Goal: Transaction & Acquisition: Purchase product/service

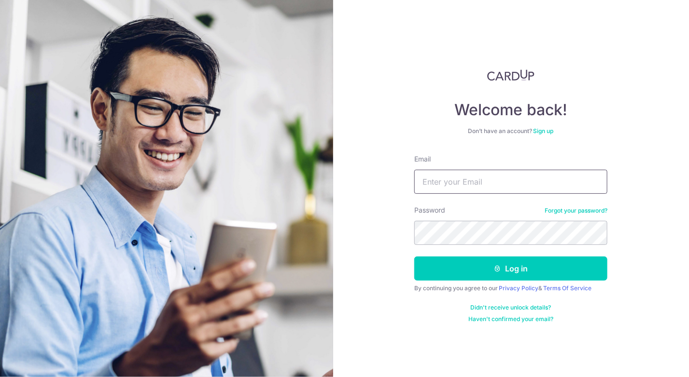
click at [552, 184] on input "Email" at bounding box center [510, 182] width 193 height 24
type input "ernestwongzy@gmail.com"
click at [414, 257] on button "Log in" at bounding box center [510, 269] width 193 height 24
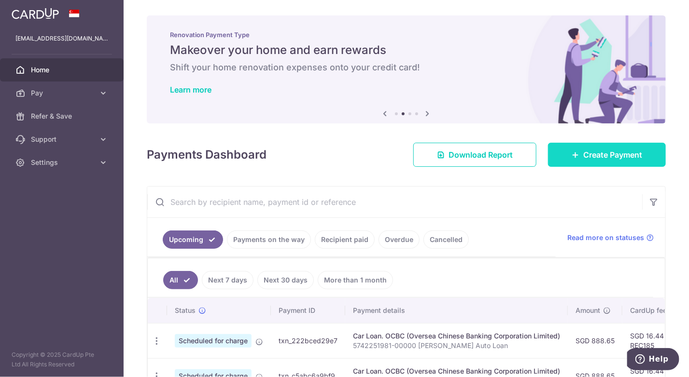
click at [572, 160] on link "Create Payment" at bounding box center [607, 155] width 118 height 24
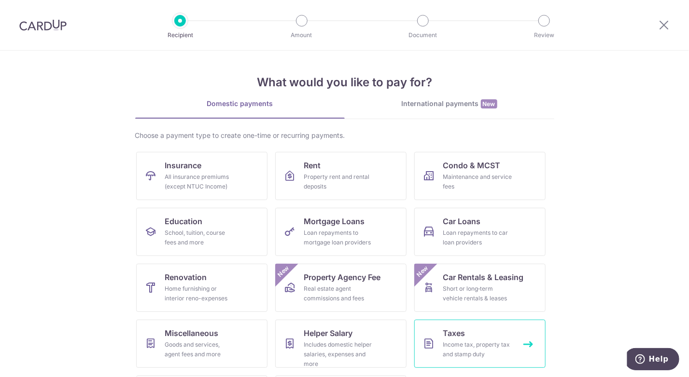
click at [464, 339] on link "Taxes Income tax, property tax and stamp duty" at bounding box center [479, 344] width 131 height 48
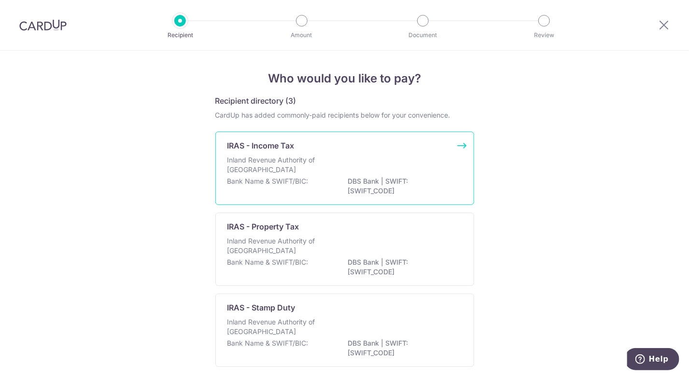
click at [236, 171] on p "Inland Revenue Authority of Singapore" at bounding box center [278, 164] width 102 height 19
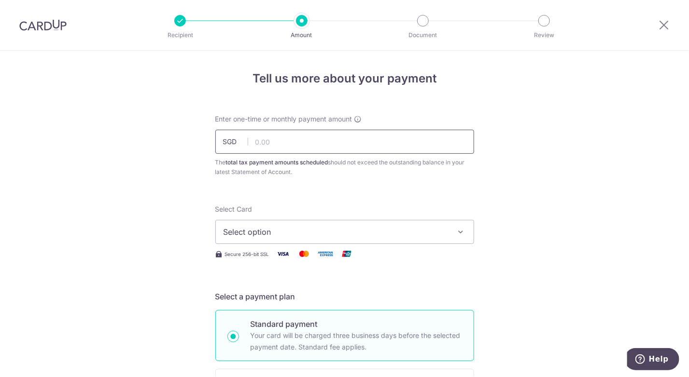
click at [261, 151] on input "text" at bounding box center [344, 142] width 259 height 24
type input "589.70"
click at [290, 234] on span "Select option" at bounding box center [335, 232] width 225 height 12
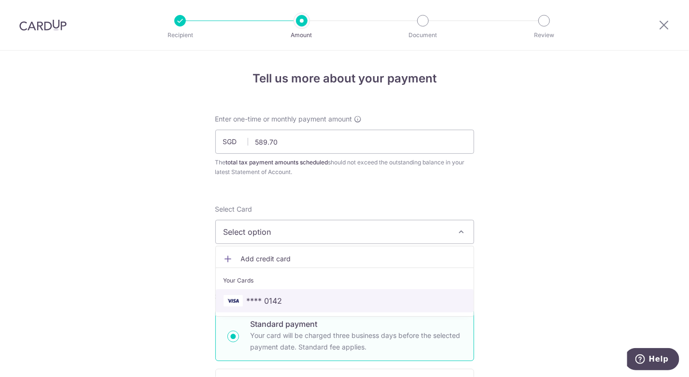
click at [272, 300] on span "**** 0142" at bounding box center [265, 301] width 36 height 12
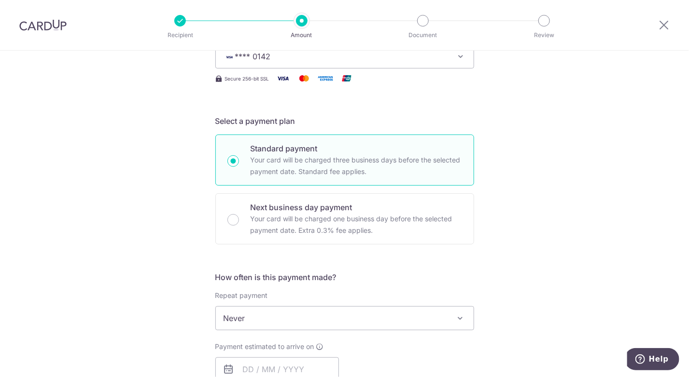
scroll to position [241, 0]
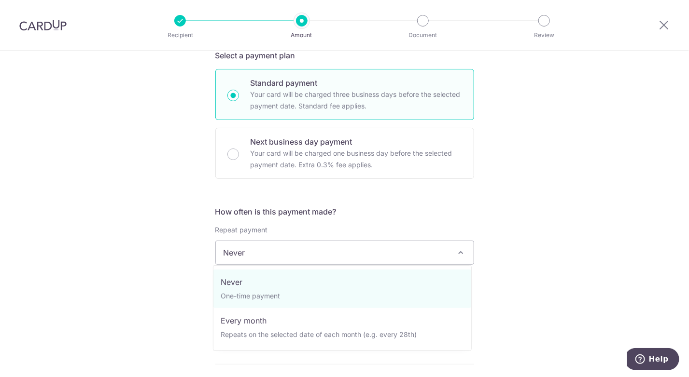
click at [231, 249] on span "Never" at bounding box center [345, 252] width 258 height 23
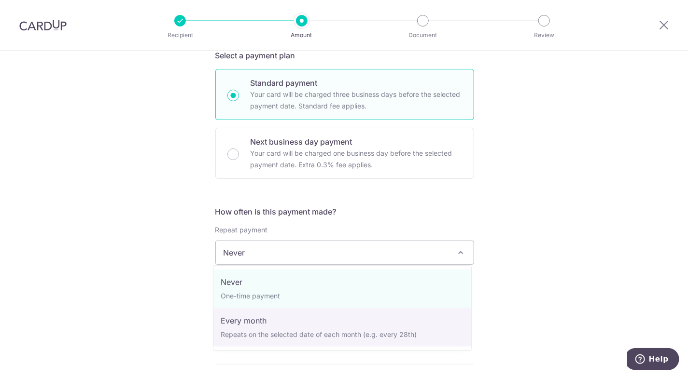
select select "3"
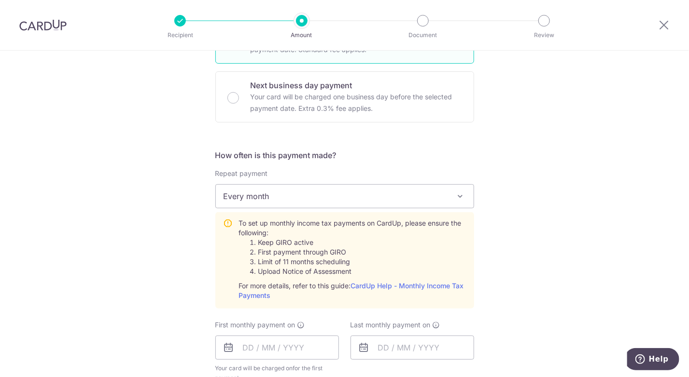
scroll to position [338, 0]
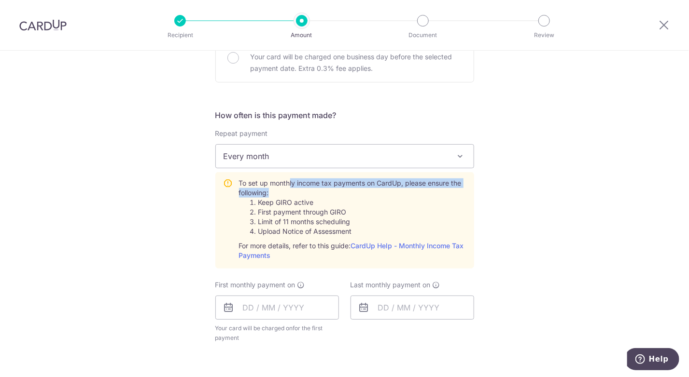
drag, startPoint x: 286, startPoint y: 179, endPoint x: 435, endPoint y: 195, distance: 150.4
click at [435, 195] on div "To set up monthly income tax payments on CardUp, please ensure the following: K…" at bounding box center [352, 220] width 227 height 82
drag, startPoint x: 304, startPoint y: 178, endPoint x: 379, endPoint y: 191, distance: 75.9
click at [379, 191] on div "To set up monthly income tax payments on CardUp, please ensure the following: K…" at bounding box center [352, 220] width 227 height 82
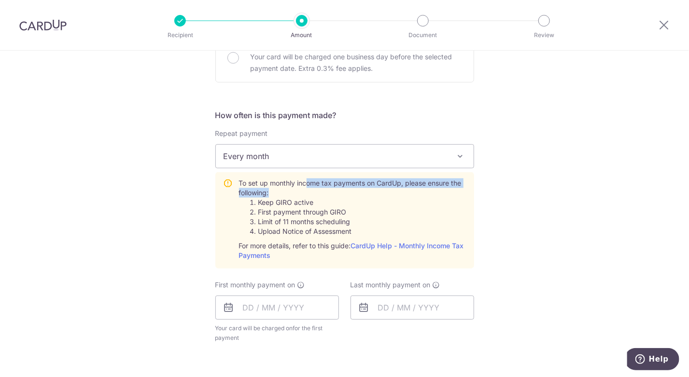
click at [379, 191] on div "To set up monthly income tax payments on CardUp, please ensure the following: K…" at bounding box center [352, 220] width 227 height 82
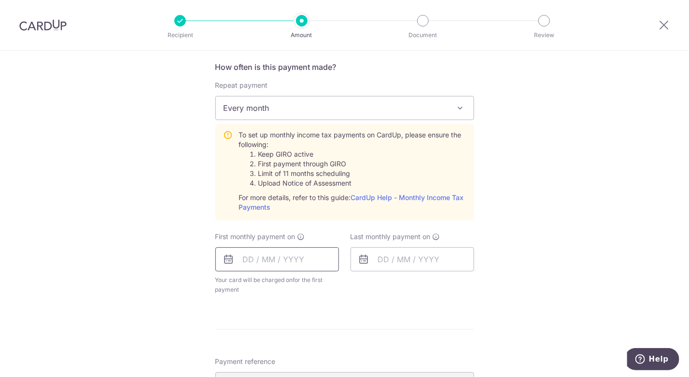
click at [302, 264] on input "text" at bounding box center [277, 260] width 124 height 24
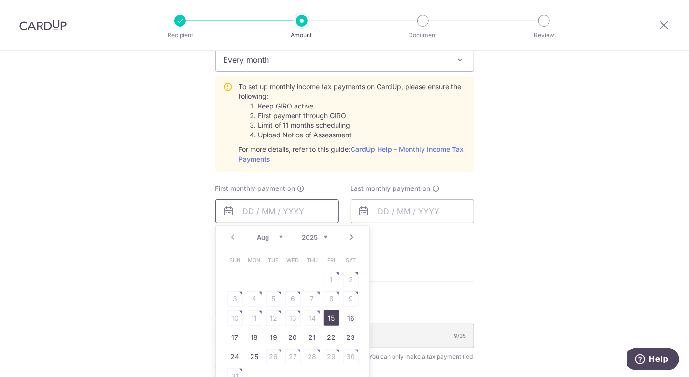
scroll to position [579, 0]
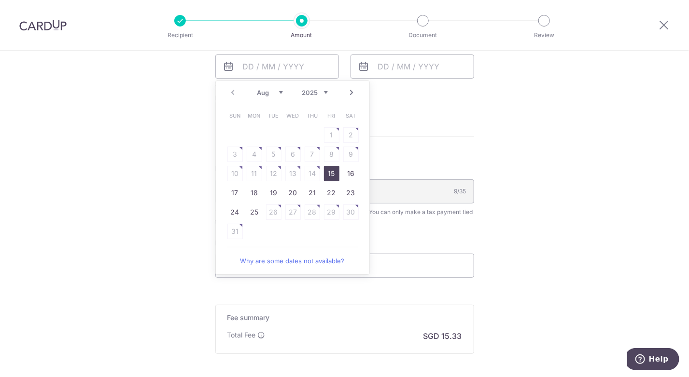
click at [348, 91] on link "Next" at bounding box center [352, 93] width 12 height 12
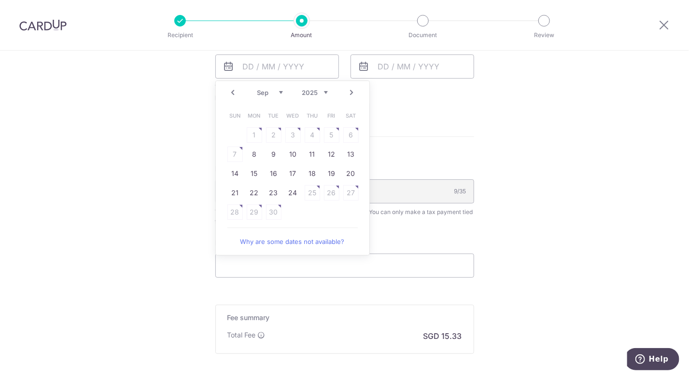
click at [229, 92] on link "Prev" at bounding box center [233, 93] width 12 height 12
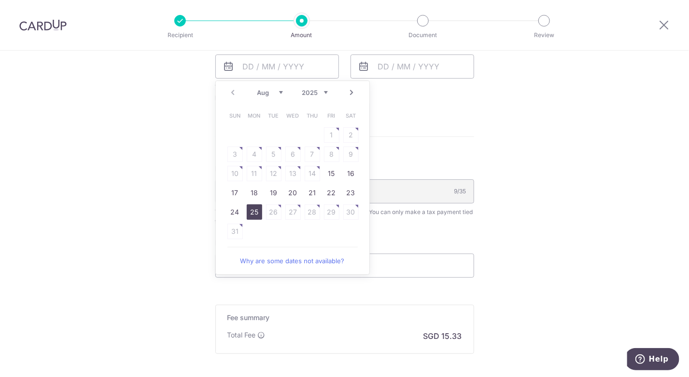
click at [251, 212] on link "25" at bounding box center [254, 212] width 15 height 15
type input "[DATE]"
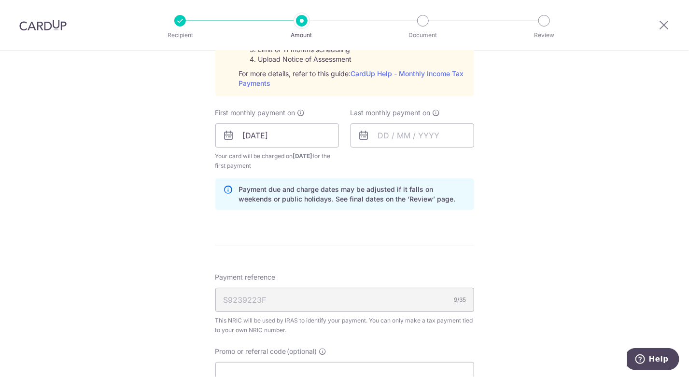
scroll to position [483, 0]
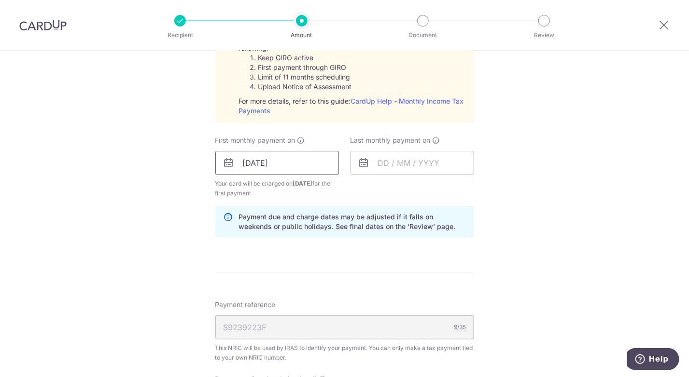
click at [293, 168] on input "25/08/2025" at bounding box center [277, 163] width 124 height 24
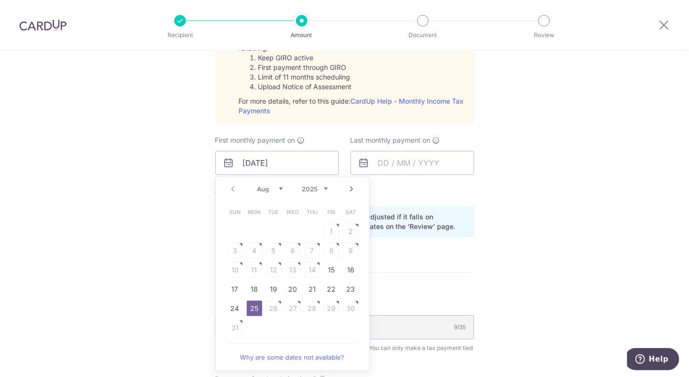
click at [351, 184] on link "Next" at bounding box center [352, 189] width 12 height 12
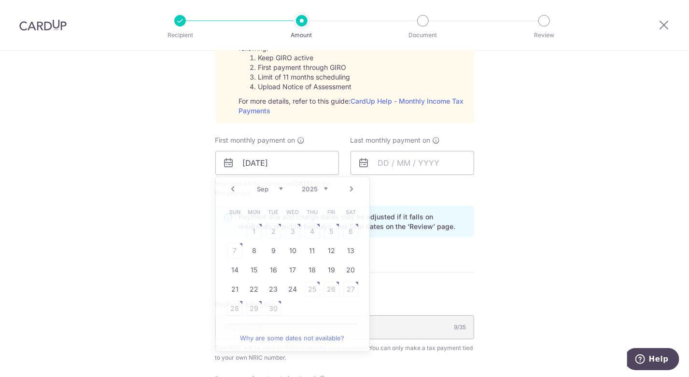
click at [497, 200] on div "Tell us more about your payment Enter one-time or monthly payment amount SGD 58…" at bounding box center [344, 91] width 689 height 1046
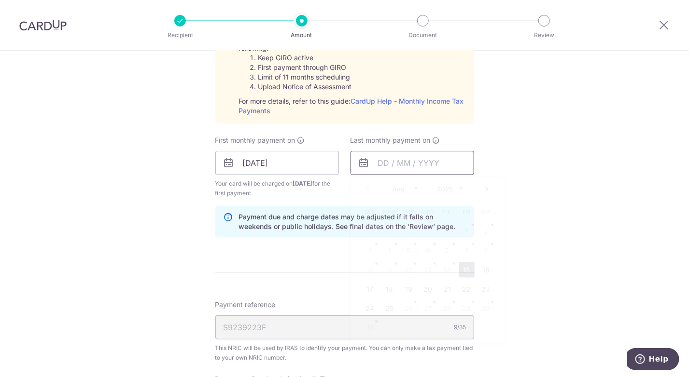
click at [415, 159] on input "text" at bounding box center [412, 163] width 124 height 24
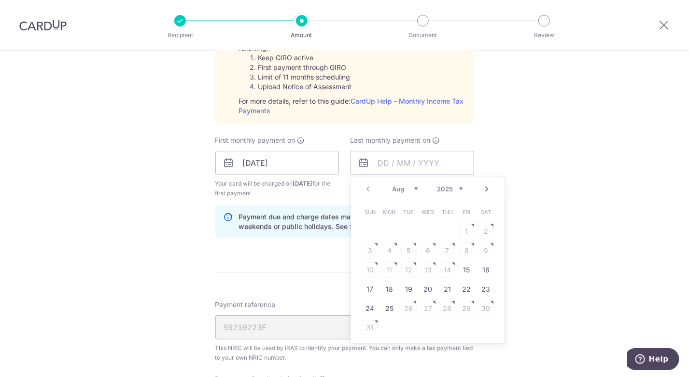
click at [484, 191] on link "Next" at bounding box center [487, 189] width 12 height 12
click at [367, 189] on link "Prev" at bounding box center [368, 189] width 12 height 12
click at [367, 189] on div "Prev Next Aug Sep Oct Nov Dec 2025 2026" at bounding box center [427, 189] width 153 height 23
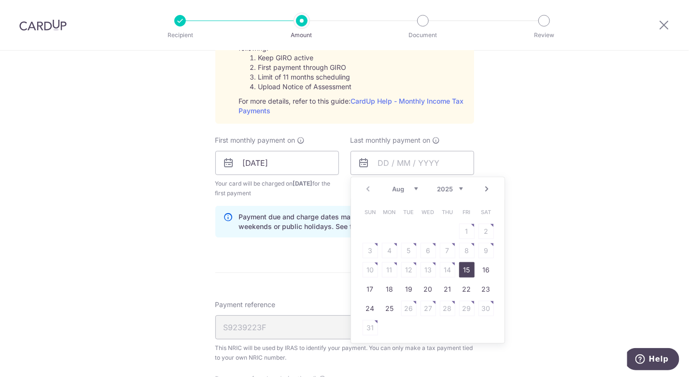
click at [367, 185] on div "Prev Next Aug Sep Oct Nov Dec 2025 2026" at bounding box center [427, 189] width 153 height 23
click at [361, 189] on div "Prev Next Aug Sep Oct Nov Dec 2025 2026" at bounding box center [427, 189] width 153 height 23
click at [392, 187] on select "Aug Sep Oct Nov Dec" at bounding box center [405, 189] width 26 height 8
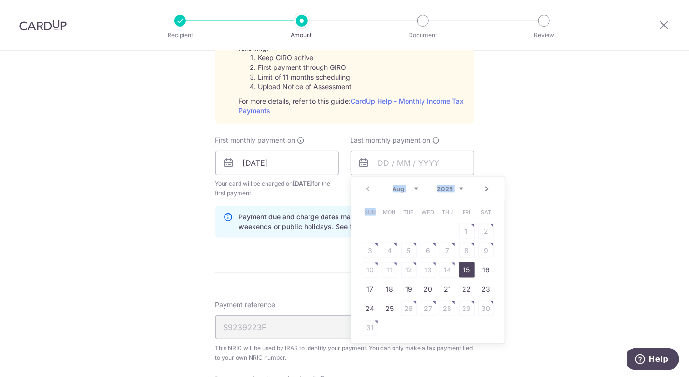
click at [437, 187] on select "2025 2026" at bounding box center [450, 189] width 26 height 8
click at [396, 185] on select "Jan Feb Mar Apr May Jun Jul Aug Sep" at bounding box center [405, 189] width 26 height 8
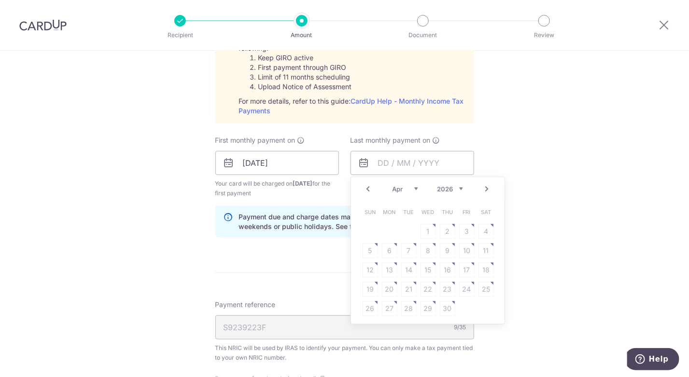
click at [363, 188] on link "Prev" at bounding box center [368, 189] width 12 height 12
click at [423, 282] on link "25" at bounding box center [427, 289] width 15 height 15
type input "25/03/2026"
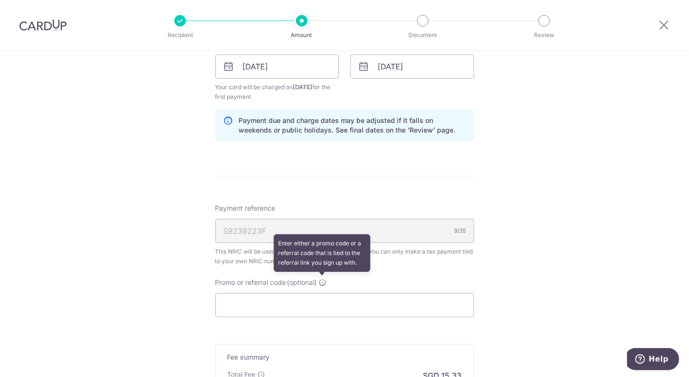
scroll to position [627, 0]
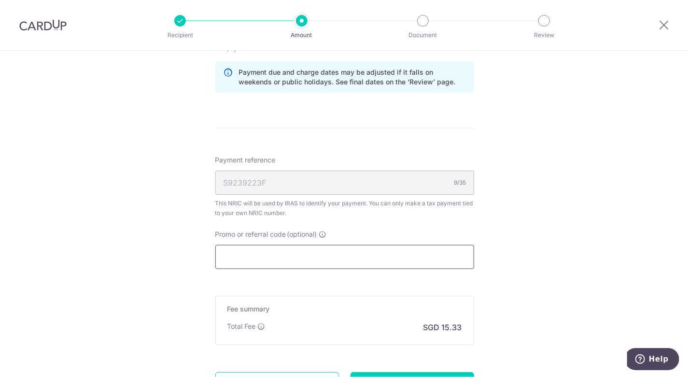
click at [332, 253] on input "Promo or referral code (optional)" at bounding box center [344, 257] width 259 height 24
paste input "MCTAX25"
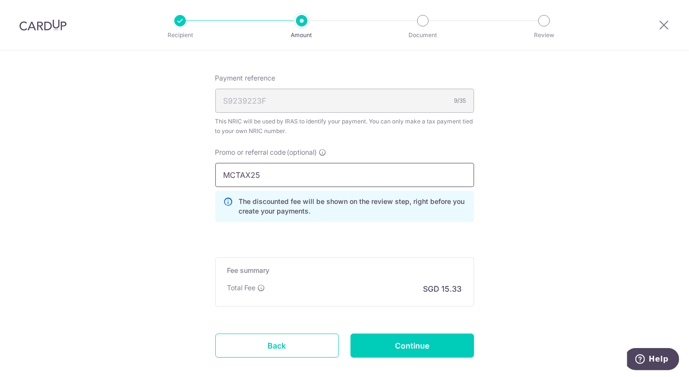
scroll to position [724, 0]
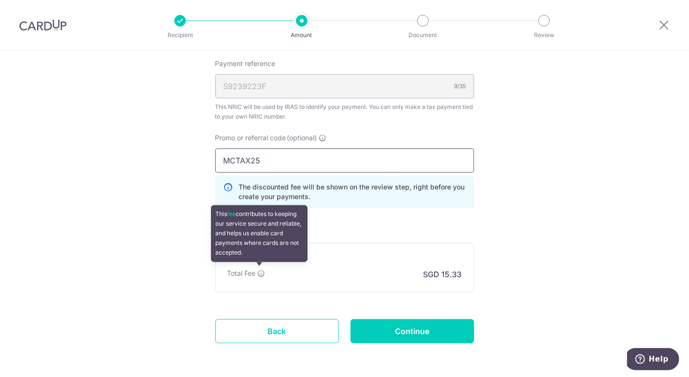
type input "MCTAX25"
click at [262, 272] on icon at bounding box center [262, 274] width 8 height 8
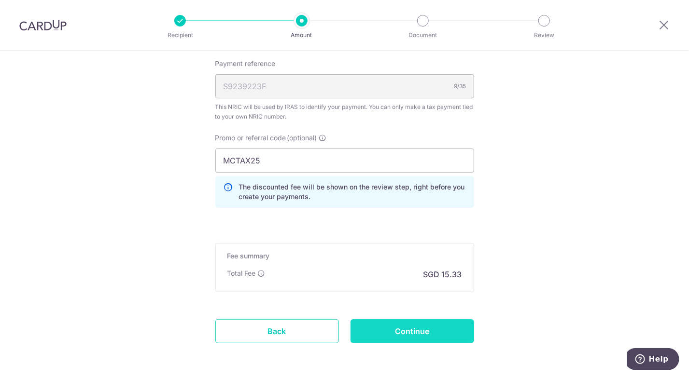
click at [368, 327] on input "Continue" at bounding box center [412, 331] width 124 height 24
type input "Create Schedule"
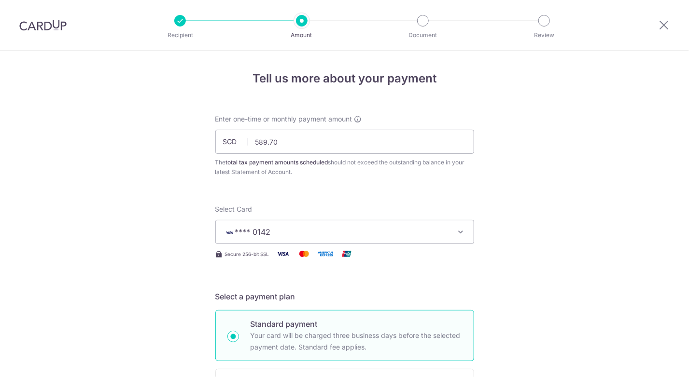
scroll to position [623, 0]
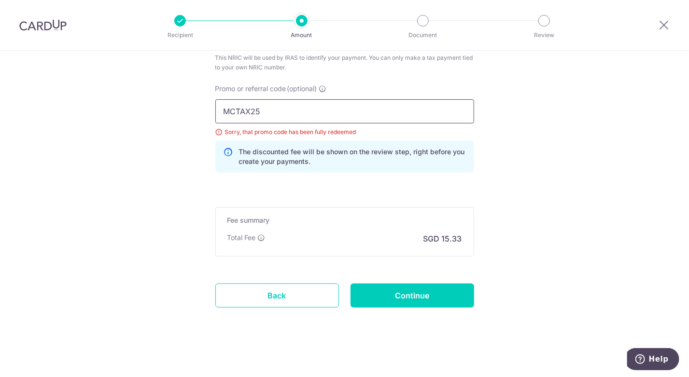
click at [317, 115] on input "MCTAX25" at bounding box center [344, 111] width 259 height 24
drag, startPoint x: 345, startPoint y: 110, endPoint x: 35, endPoint y: 110, distance: 310.3
paste input "LTAX25R"
type input "MLTAX25R"
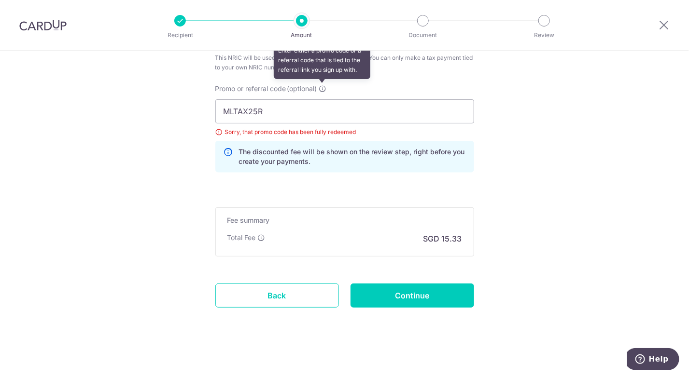
click at [319, 87] on icon at bounding box center [323, 89] width 8 height 8
click at [318, 99] on input "MLTAX25R" at bounding box center [344, 111] width 259 height 24
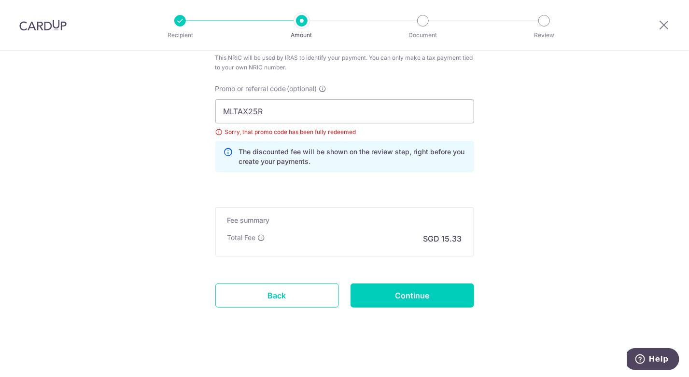
click at [319, 233] on div "Total Fee SGD 15.33" at bounding box center [344, 239] width 235 height 12
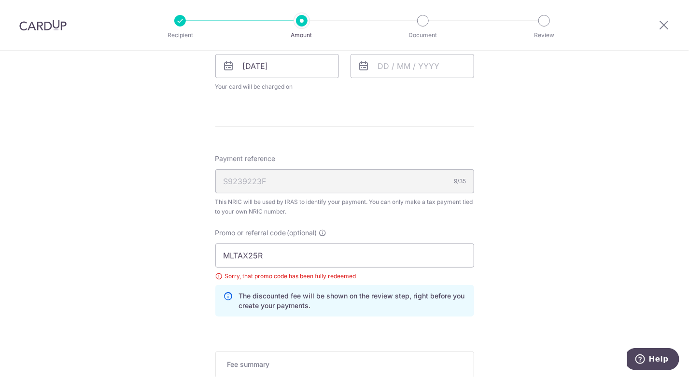
scroll to position [479, 0]
click at [324, 176] on div "S9239223F 9/35" at bounding box center [344, 182] width 259 height 24
click at [263, 255] on input "MLTAX25R" at bounding box center [344, 256] width 259 height 24
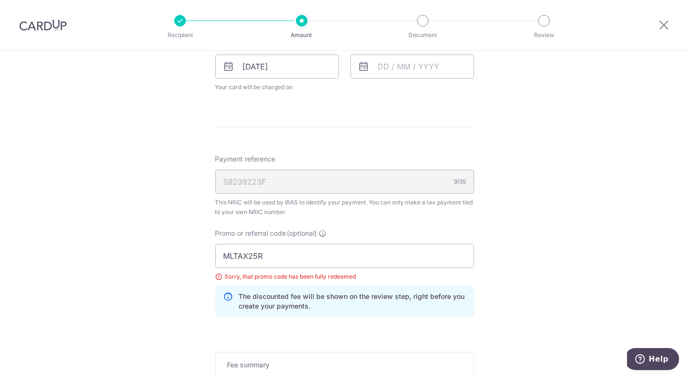
click at [232, 292] on div "The discounted fee will be shown on the review step, right before you create yo…" at bounding box center [344, 302] width 259 height 32
click at [226, 294] on icon at bounding box center [228, 301] width 10 height 19
click at [251, 257] on input "MLTAX25R" at bounding box center [344, 256] width 259 height 24
click at [259, 253] on input "MLTAX25R" at bounding box center [344, 256] width 259 height 24
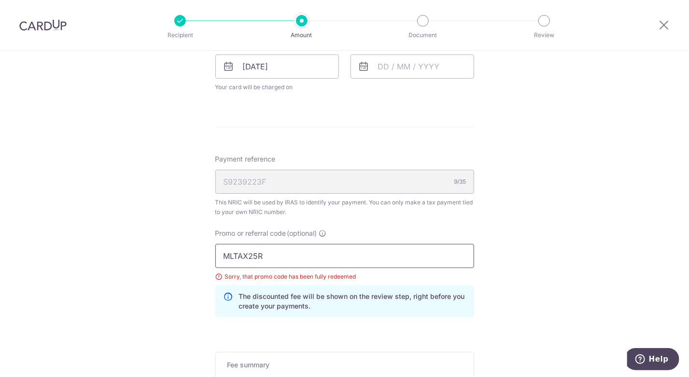
click at [259, 253] on input "MLTAX25R" at bounding box center [344, 256] width 259 height 24
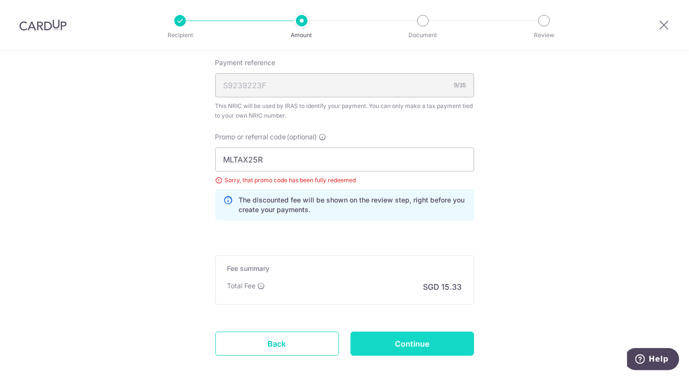
click at [399, 332] on input "Continue" at bounding box center [412, 344] width 124 height 24
type input "Update Schedule"
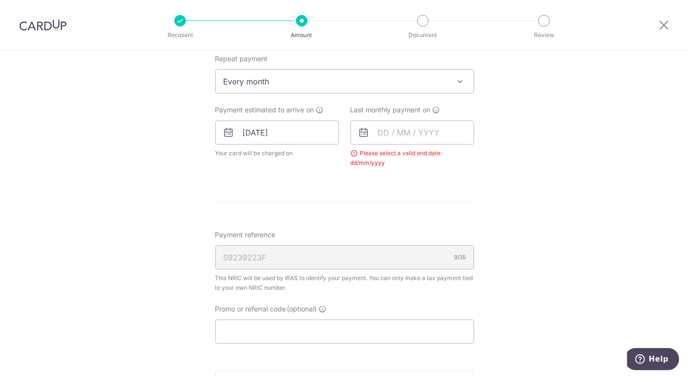
scroll to position [364, 0]
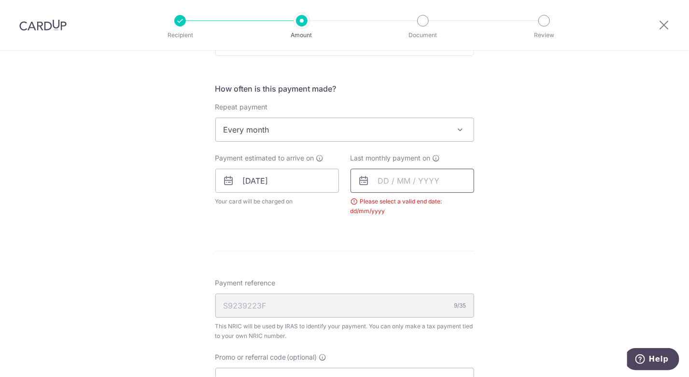
click at [375, 180] on input "text" at bounding box center [412, 181] width 124 height 24
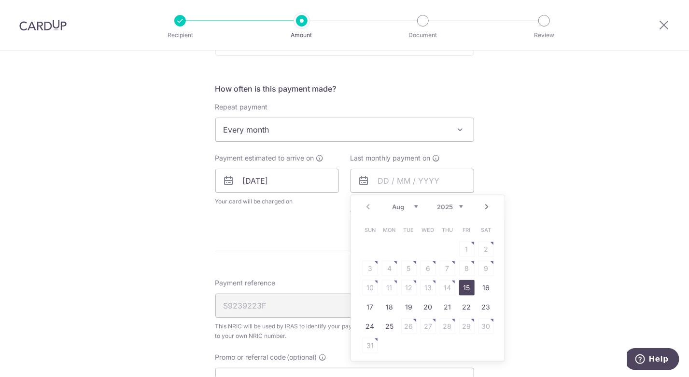
click at [410, 204] on select "Aug Sep Oct Nov Dec" at bounding box center [405, 207] width 26 height 8
click at [437, 203] on select "2025 2026" at bounding box center [450, 207] width 26 height 8
click at [400, 204] on select "Jan Feb Mar Apr May Jun Jul Aug Sep" at bounding box center [405, 207] width 26 height 8
click at [362, 207] on link "Prev" at bounding box center [368, 207] width 12 height 12
click at [420, 305] on link "25" at bounding box center [427, 307] width 15 height 15
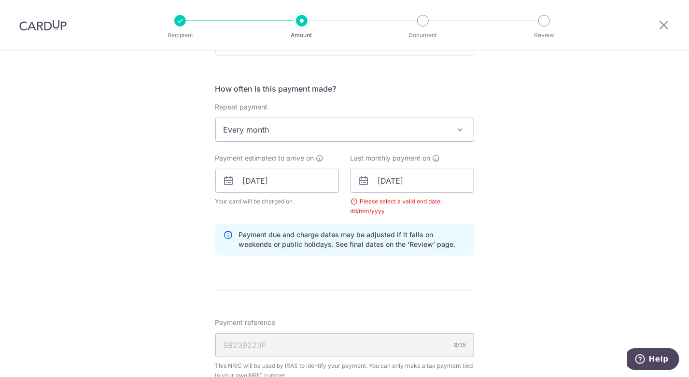
scroll to position [413, 0]
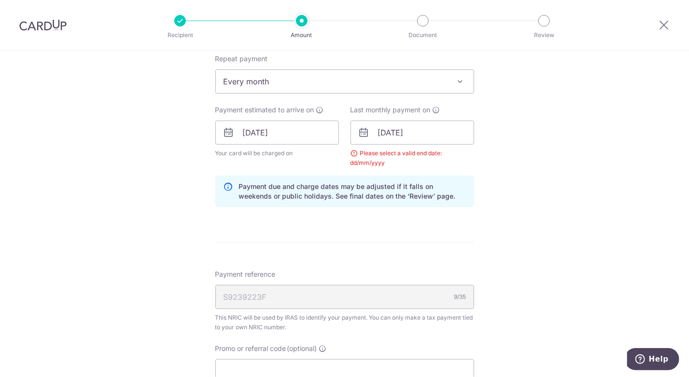
click at [351, 152] on div "Please select a valid end date: dd/mm/yyyy" at bounding box center [412, 158] width 124 height 19
click at [419, 127] on input "25/03/2026" at bounding box center [412, 133] width 124 height 24
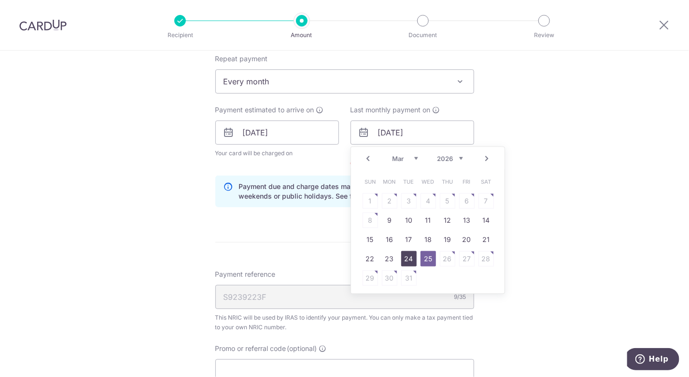
click at [409, 254] on link "24" at bounding box center [408, 258] width 15 height 15
type input "24/03/2026"
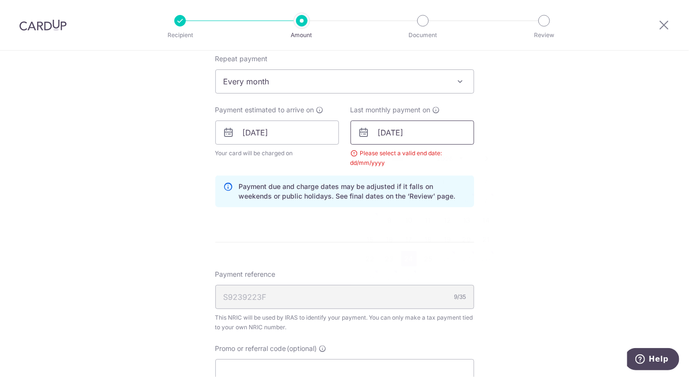
click at [416, 132] on input "24/03/2026" at bounding box center [412, 133] width 124 height 24
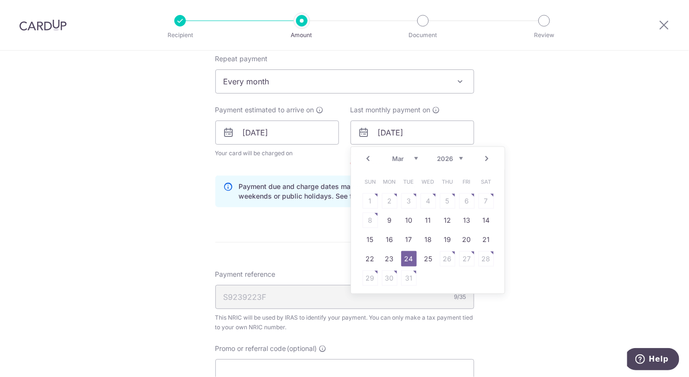
click at [299, 262] on form "Enter one-time or monthly payment amount SGD 589.70 589.70 The total tax paymen…" at bounding box center [344, 120] width 259 height 836
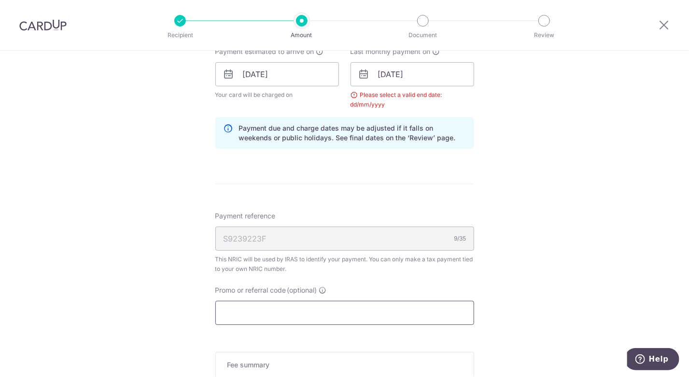
scroll to position [509, 0]
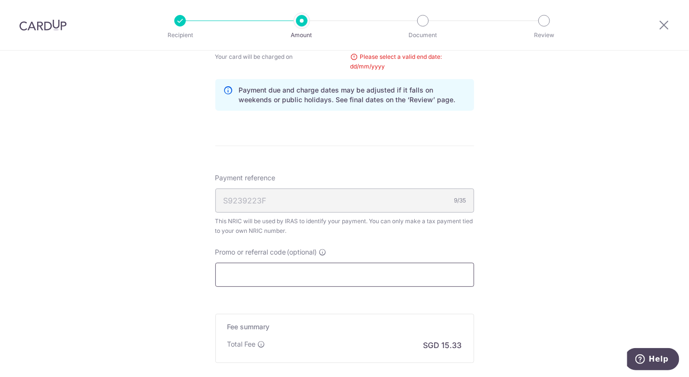
click at [296, 272] on input "Promo or referral code (optional)" at bounding box center [344, 275] width 259 height 24
paste input "MLTAX25R"
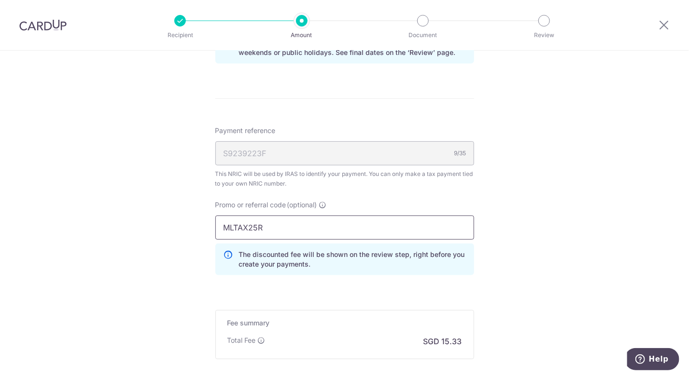
scroll to position [606, 0]
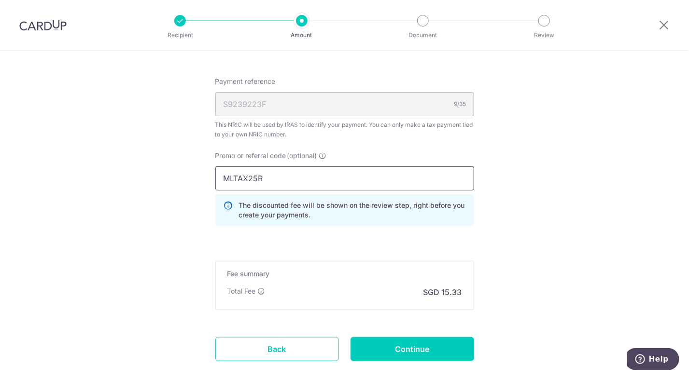
type input "MLTAX25R"
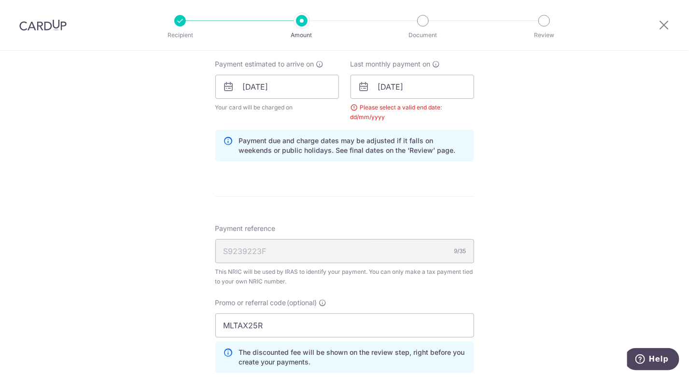
scroll to position [413, 0]
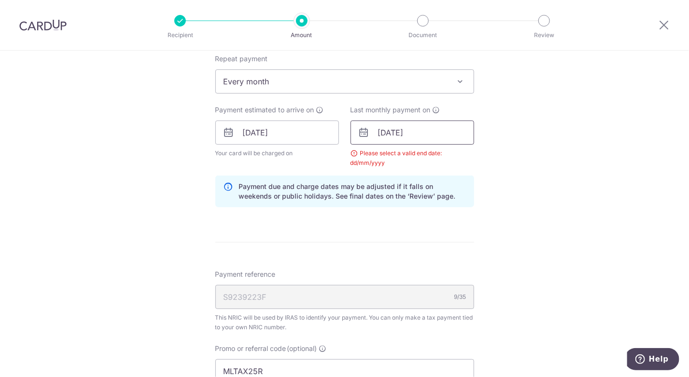
click at [389, 123] on input "24/03/2026" at bounding box center [412, 133] width 124 height 24
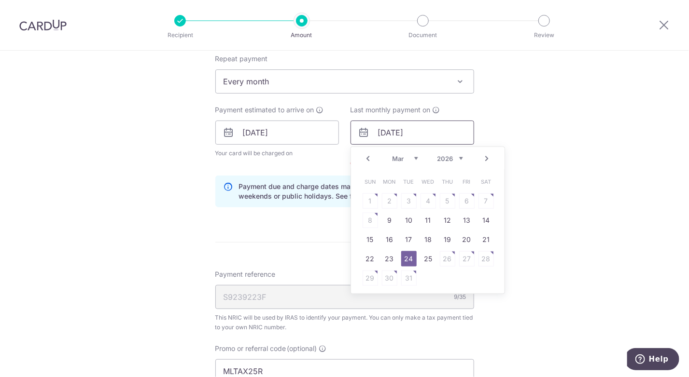
click at [401, 129] on input "24/03/2026" at bounding box center [412, 133] width 124 height 24
click at [413, 155] on select "Jan Feb Mar Apr May Jun Jul Aug Sep" at bounding box center [405, 159] width 26 height 8
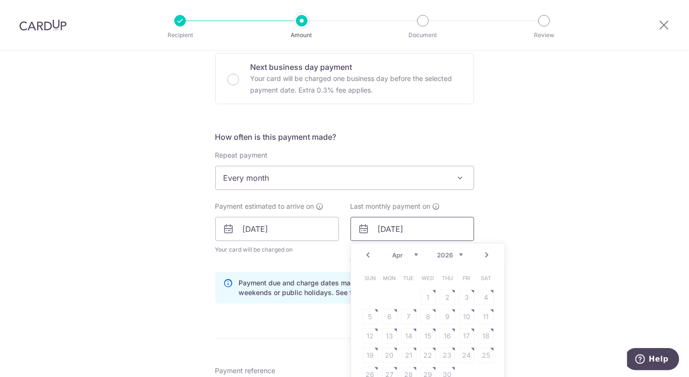
scroll to position [364, 0]
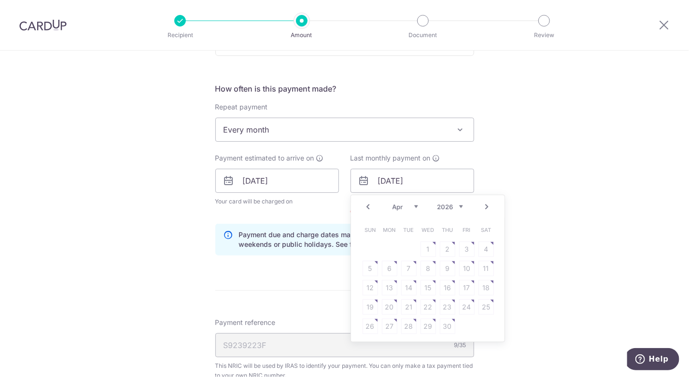
click at [371, 204] on div "Prev Next Jan Feb Mar Apr May Jun Jul Aug Sep 2025 2026" at bounding box center [427, 206] width 153 height 23
click at [367, 204] on link "Prev" at bounding box center [368, 207] width 12 height 12
click at [465, 305] on table "Sun Mon Tue Wed Thu Fri Sat 1 2 3 4 5 6 7 8 9 10 11 12 13 14 15 16 17 18 19 20 …" at bounding box center [427, 279] width 135 height 116
click at [483, 290] on link "21" at bounding box center [485, 287] width 15 height 15
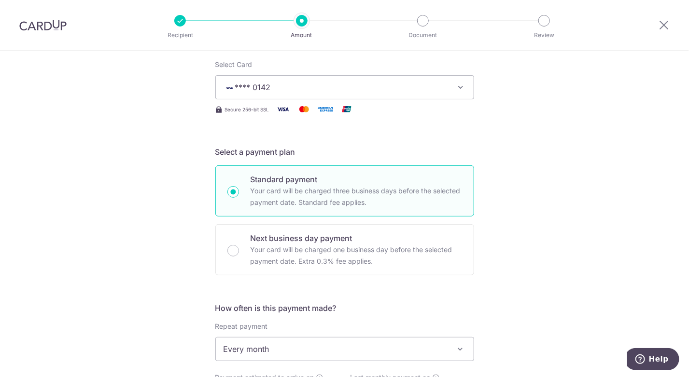
scroll to position [290, 0]
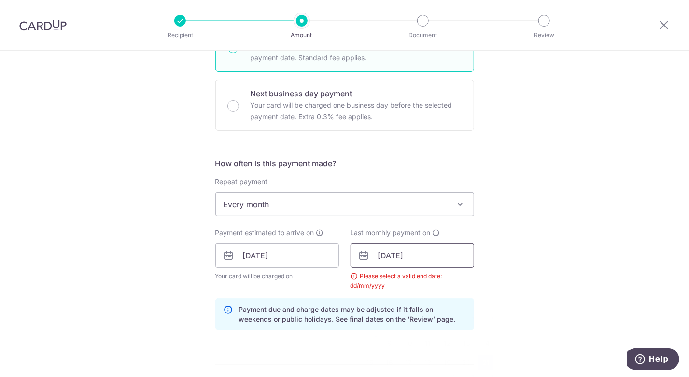
click at [425, 254] on input "21/03/2026" at bounding box center [412, 256] width 124 height 24
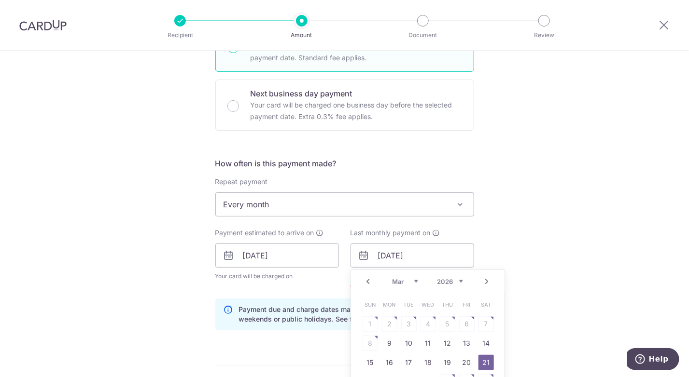
click at [369, 280] on link "Prev" at bounding box center [368, 282] width 12 height 12
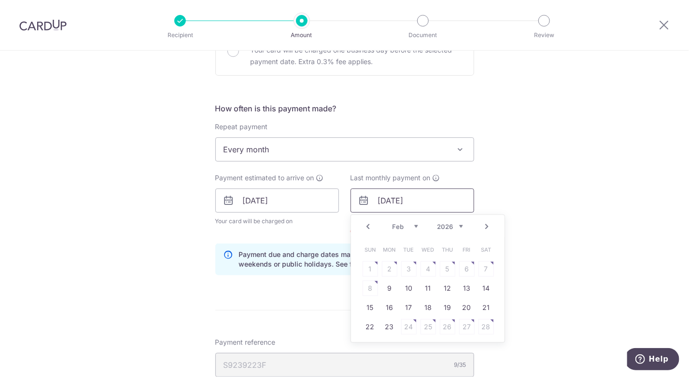
scroll to position [386, 0]
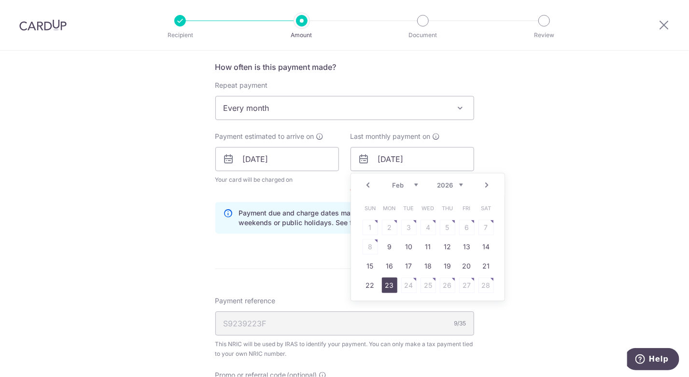
click at [392, 279] on link "23" at bounding box center [389, 285] width 15 height 15
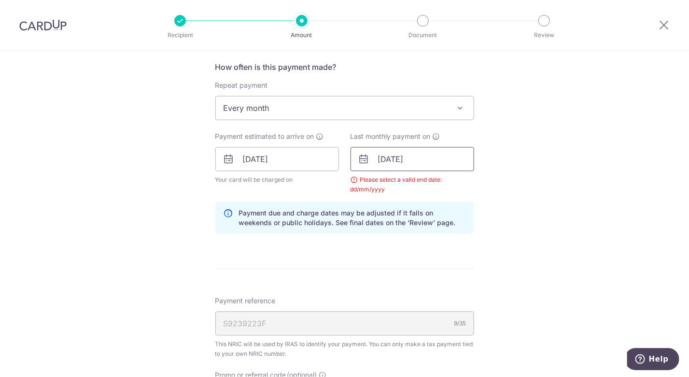
click at [397, 160] on input "23/02/2026" at bounding box center [412, 159] width 124 height 24
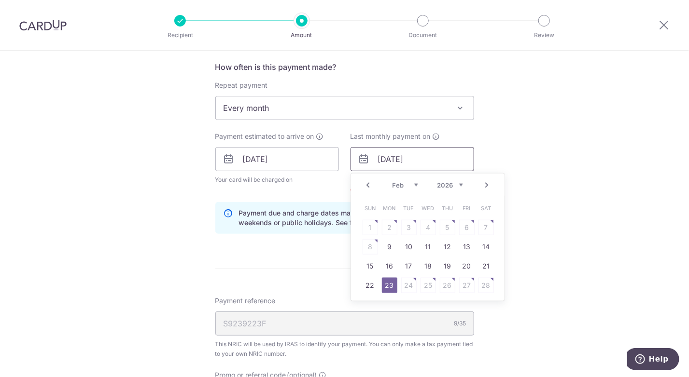
click at [383, 160] on input "23/02/2026" at bounding box center [412, 159] width 124 height 24
click at [396, 160] on input "23/02/2026" at bounding box center [412, 159] width 124 height 24
type input "25/03/2026"
click at [428, 278] on link "25" at bounding box center [427, 285] width 15 height 15
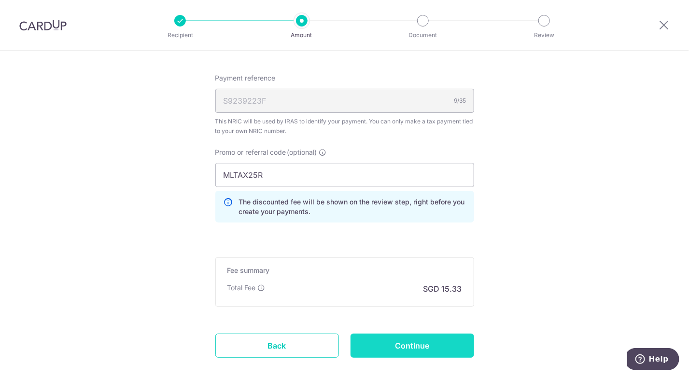
scroll to position [627, 0]
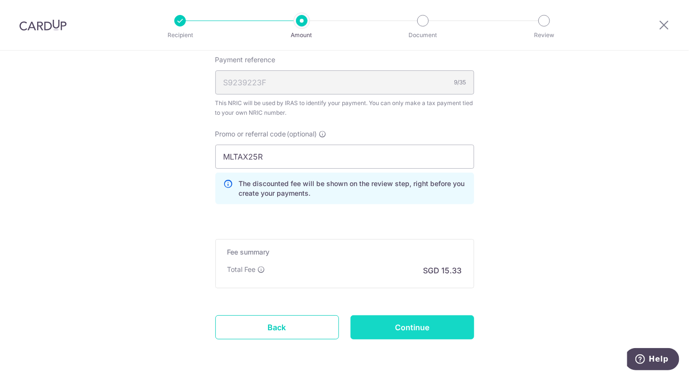
click at [427, 326] on input "Continue" at bounding box center [412, 328] width 124 height 24
type input "Update Schedule"
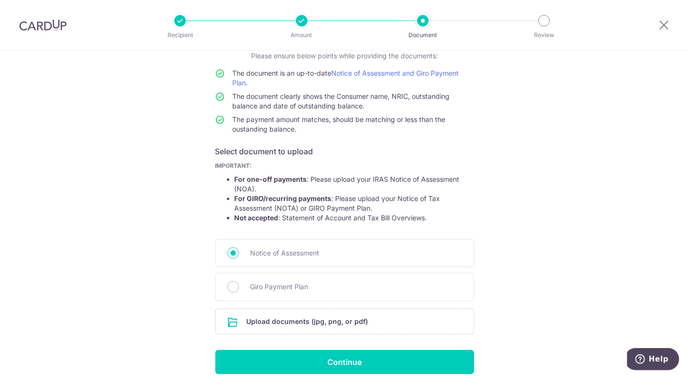
scroll to position [113, 0]
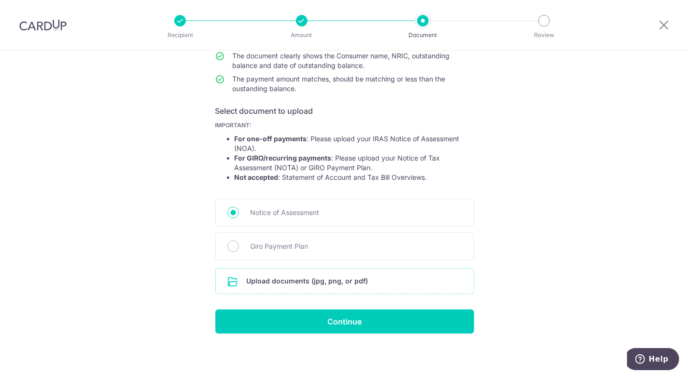
click at [323, 282] on input "file" at bounding box center [345, 281] width 258 height 25
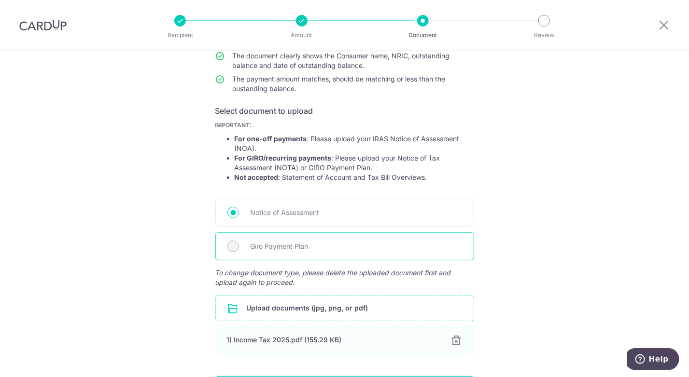
click at [286, 247] on span "Giro Payment Plan" at bounding box center [355, 247] width 211 height 12
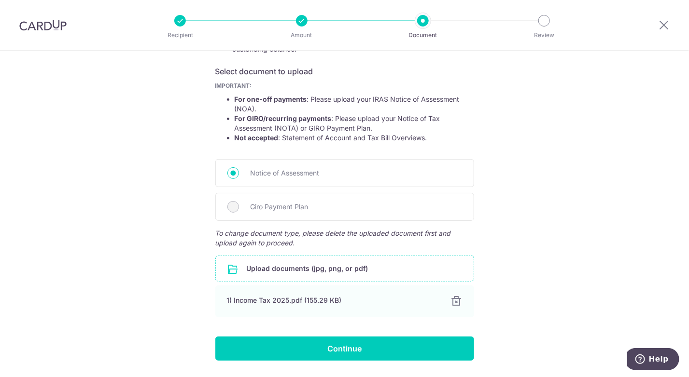
scroll to position [180, 0]
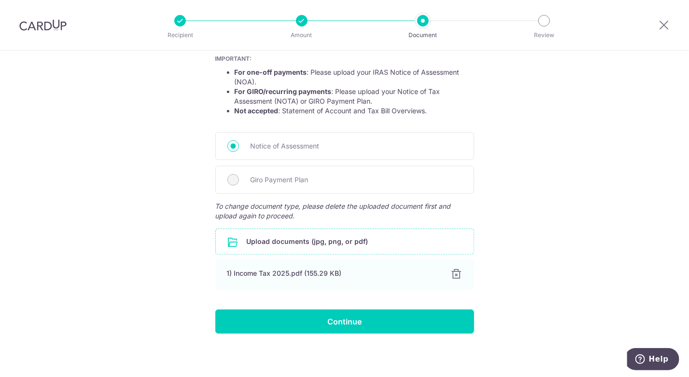
click at [314, 250] on input "file" at bounding box center [345, 241] width 258 height 25
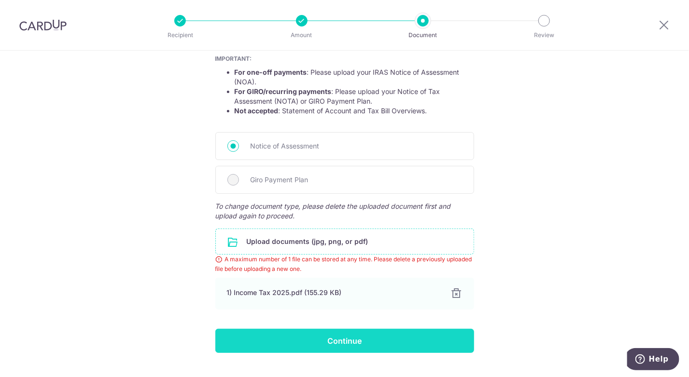
click at [344, 339] on input "Continue" at bounding box center [344, 341] width 259 height 24
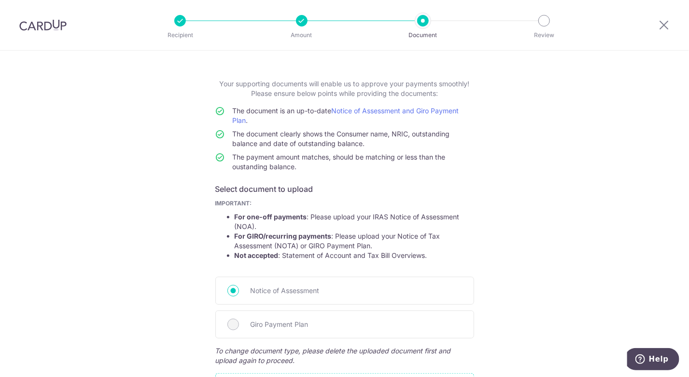
scroll to position [83, 0]
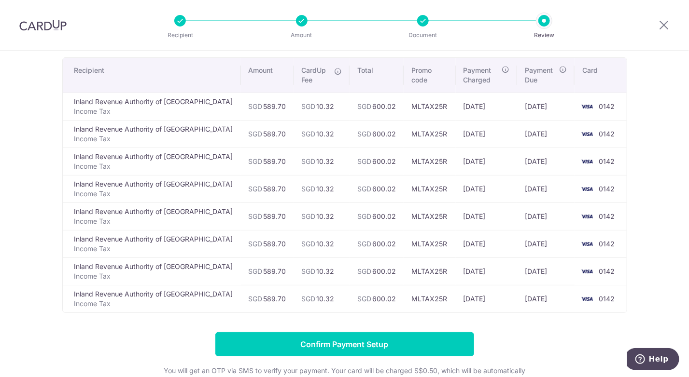
scroll to position [145, 0]
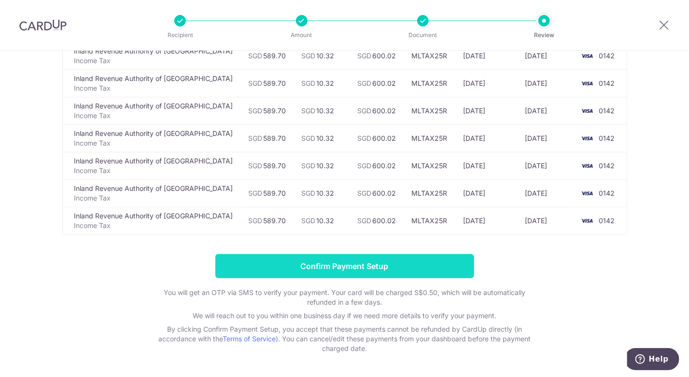
click at [285, 272] on input "Confirm Payment Setup" at bounding box center [344, 266] width 259 height 24
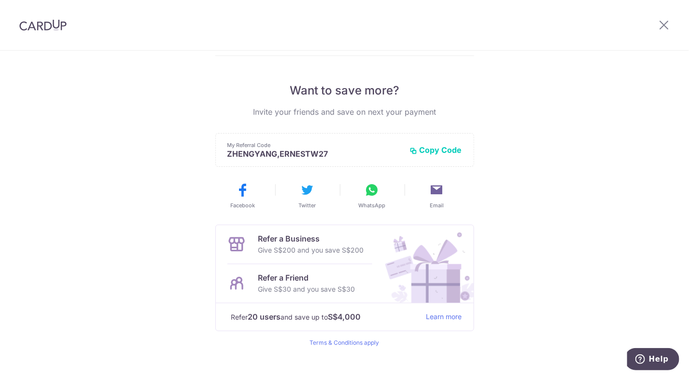
scroll to position [187, 0]
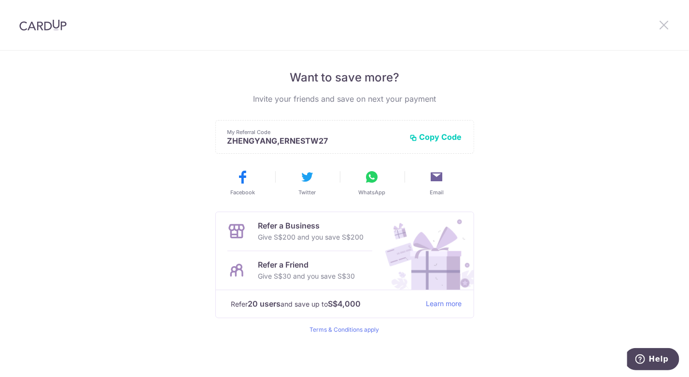
click at [661, 27] on icon at bounding box center [664, 25] width 12 height 12
